Goal: Find specific page/section: Find specific page/section

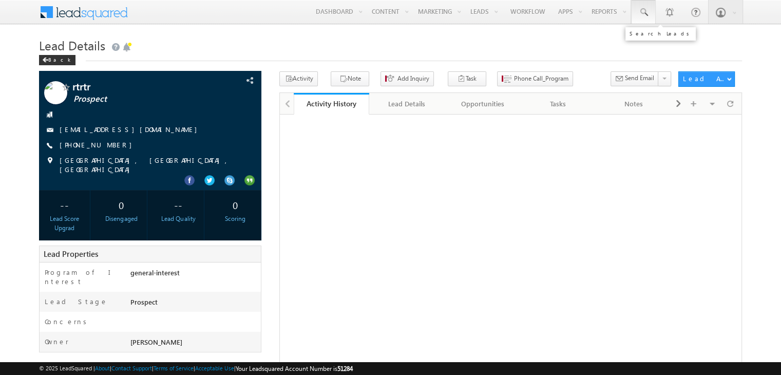
click at [639, 12] on span at bounding box center [643, 12] width 10 height 10
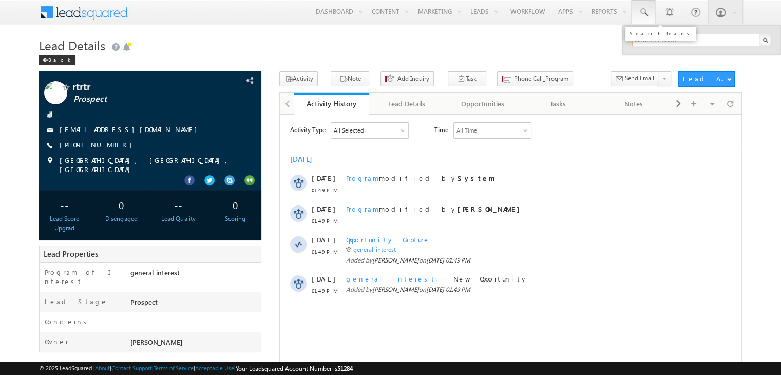
paste input "3787836376"
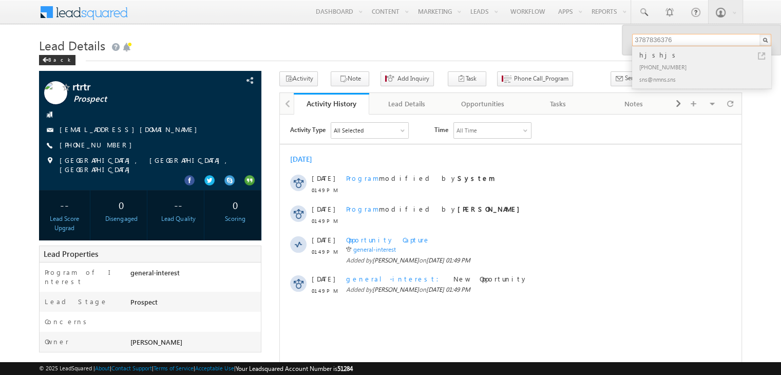
type input "3787836376"
click at [655, 64] on div "[PHONE_NUMBER]" at bounding box center [706, 67] width 138 height 12
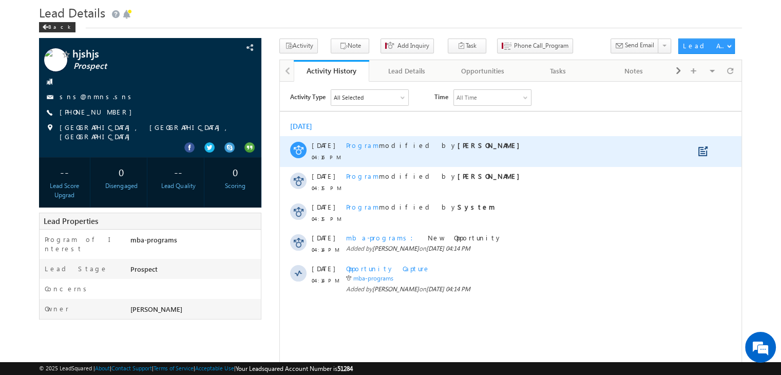
scroll to position [51, 0]
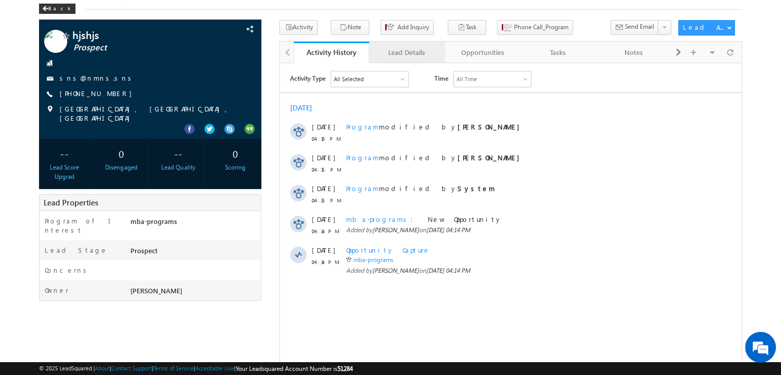
click at [414, 56] on div "Lead Details" at bounding box center [406, 52] width 58 height 12
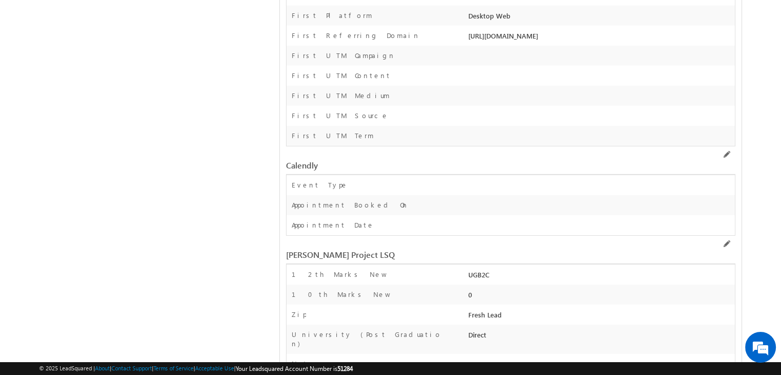
scroll to position [3129, 0]
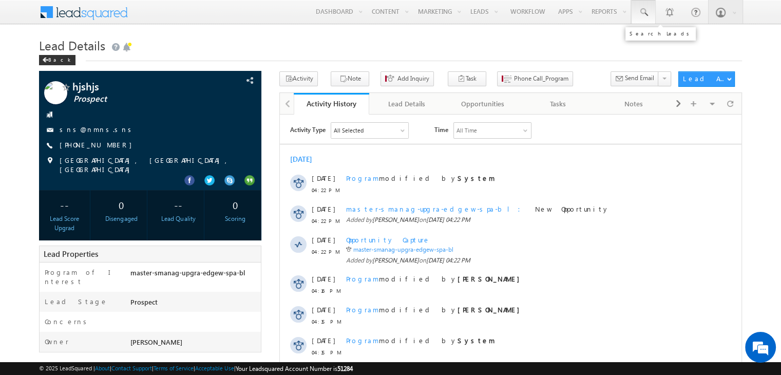
click at [643, 16] on span at bounding box center [643, 12] width 10 height 10
paste input "1717181817"
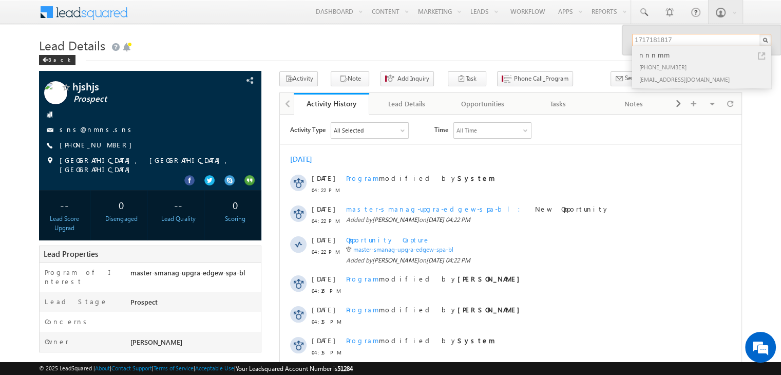
type input "1717181817"
click at [673, 67] on div "[PHONE_NUMBER]" at bounding box center [706, 67] width 138 height 12
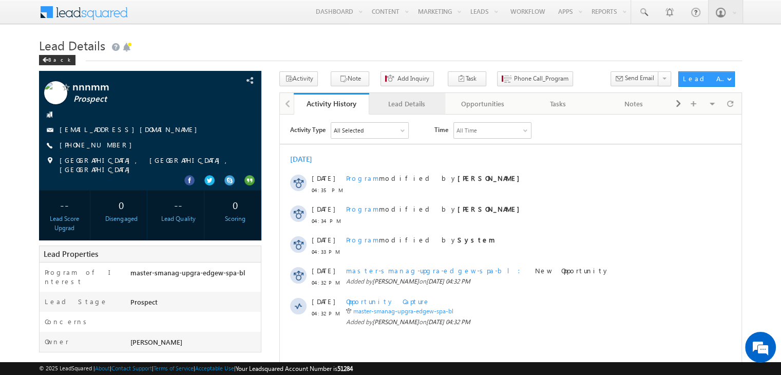
click at [415, 102] on div "Lead Details" at bounding box center [406, 104] width 58 height 12
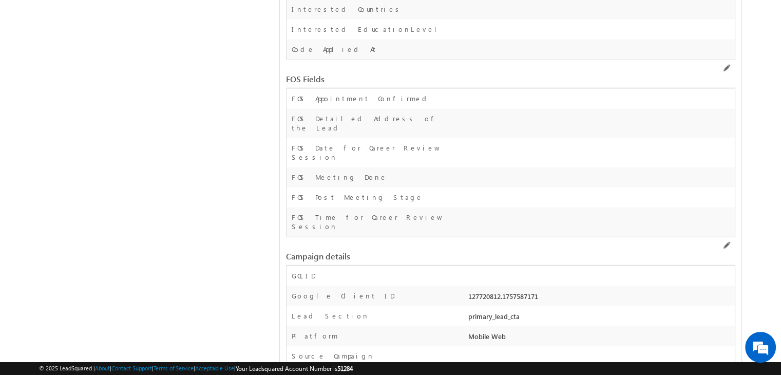
scroll to position [2474, 0]
click at [441, 310] on div "Lead Section" at bounding box center [376, 317] width 179 height 15
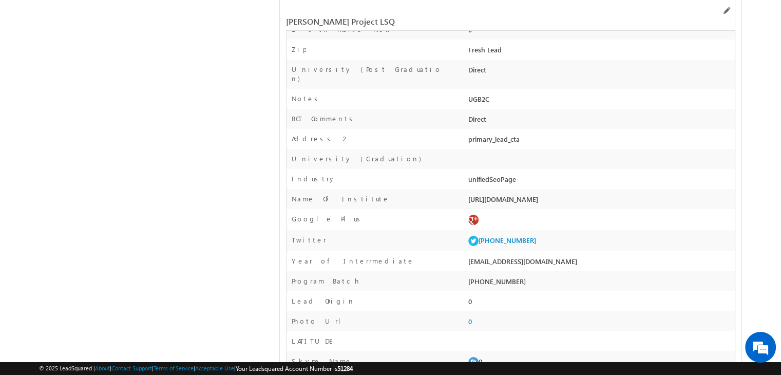
scroll to position [3468, 0]
